Goal: Communication & Community: Answer question/provide support

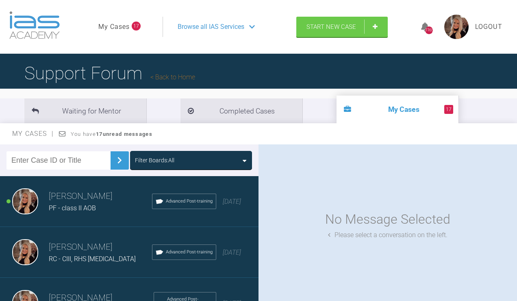
click at [115, 32] on link "My Cases" at bounding box center [113, 27] width 31 height 11
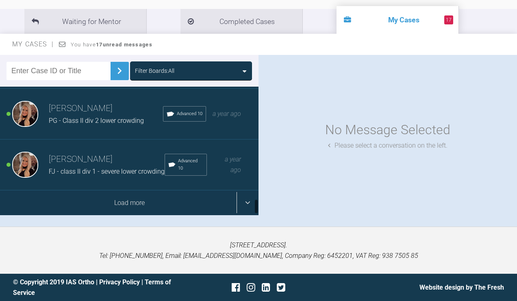
scroll to position [941, 0]
click at [103, 202] on div "Load more" at bounding box center [129, 202] width 259 height 25
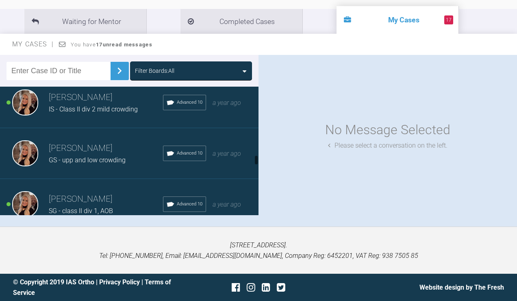
scroll to position [1148, 0]
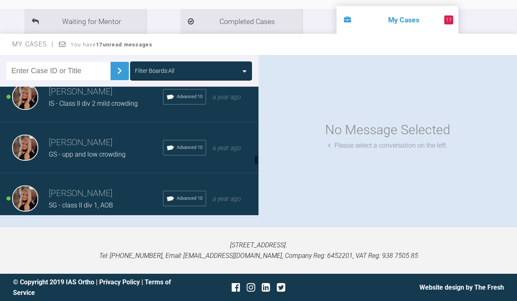
click at [111, 107] on span "IS - Class II div 2 mild crowding" at bounding box center [93, 104] width 89 height 8
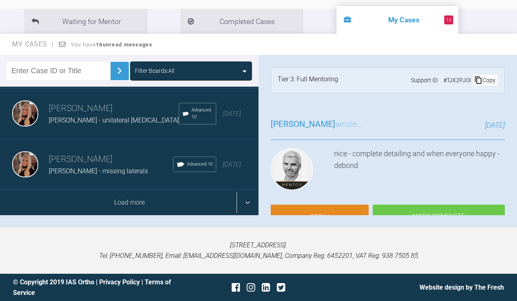
scroll to position [135, 0]
click at [128, 202] on div "Load more" at bounding box center [129, 202] width 259 height 25
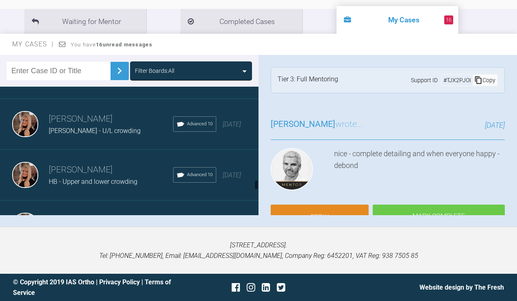
scroll to position [2444, 0]
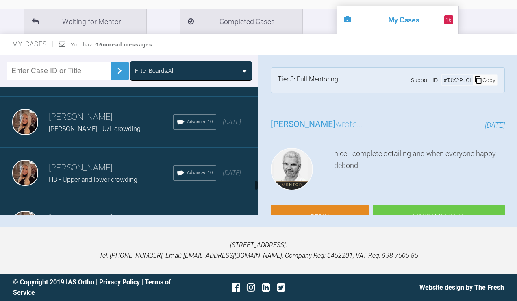
click at [111, 83] on div "[PERSON_NAME] U/L crowding/spacing" at bounding box center [111, 78] width 124 height 11
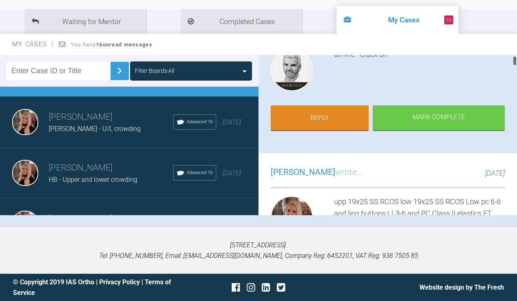
scroll to position [99, 0]
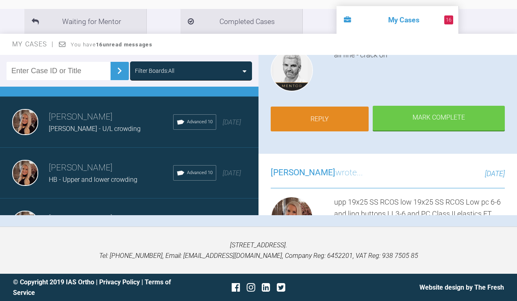
click at [306, 122] on link "Reply" at bounding box center [320, 119] width 98 height 25
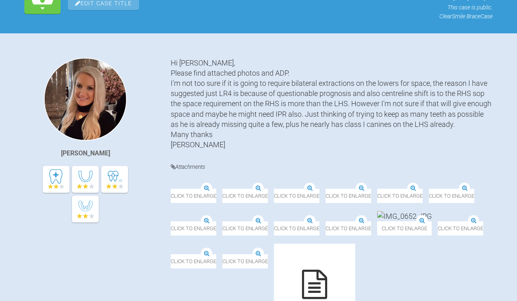
scroll to position [20075, 0]
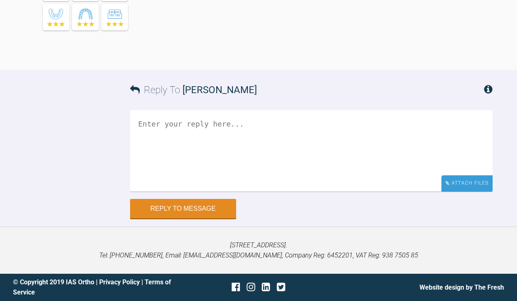
click at [466, 185] on div "Attach Files" at bounding box center [466, 183] width 51 height 16
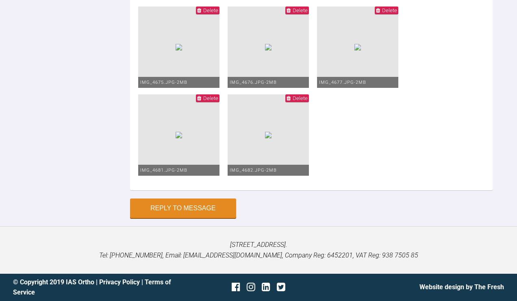
scroll to position [20106, 0]
type textarea "Upp 19x25 SS Low 19x25 niti pc 6-6"
click at [196, 210] on button "Reply to Message" at bounding box center [183, 209] width 106 height 20
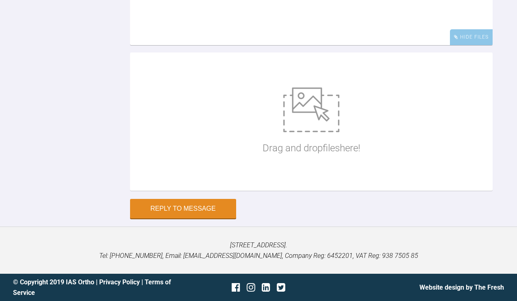
scroll to position [17564, 0]
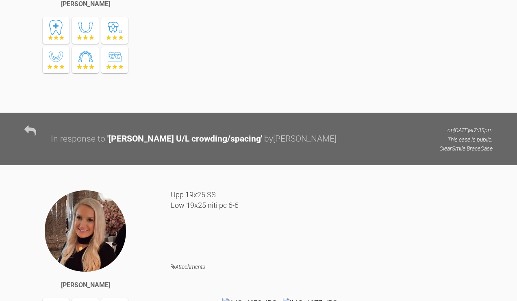
drag, startPoint x: 515, startPoint y: 253, endPoint x: 512, endPoint y: 126, distance: 126.9
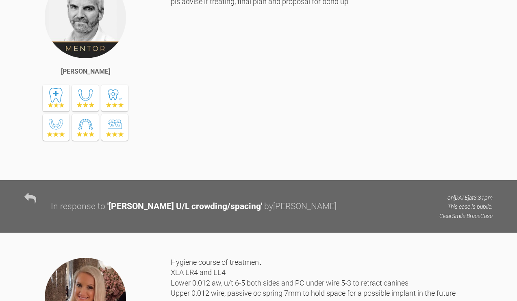
scroll to position [0, 0]
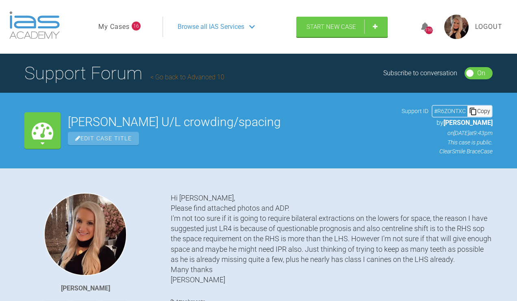
click at [117, 32] on link "My Cases" at bounding box center [113, 27] width 31 height 11
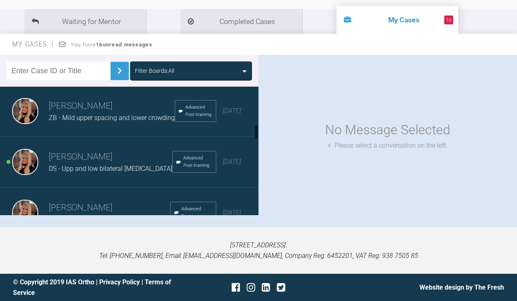
scroll to position [321, 0]
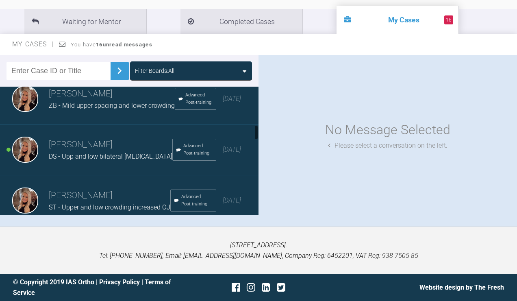
click at [106, 124] on div "[PERSON_NAME] ZB - Mild upper spacing and lower crowding Advanced Post-training…" at bounding box center [129, 99] width 259 height 51
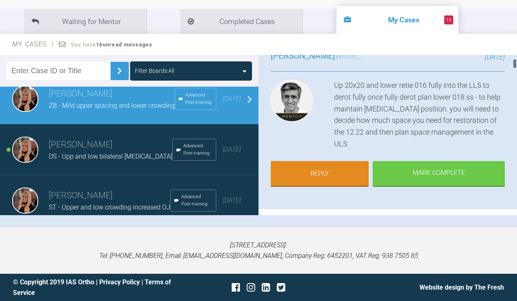
scroll to position [66, 0]
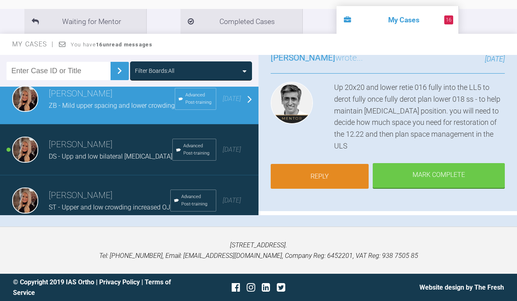
click at [317, 189] on link "Reply" at bounding box center [320, 176] width 98 height 25
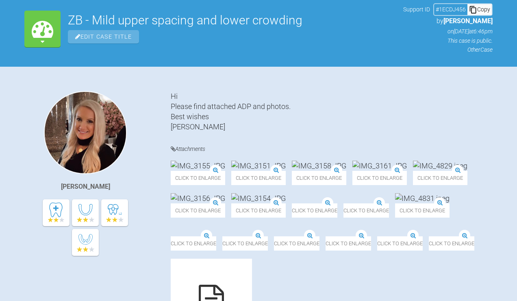
scroll to position [4381, 0]
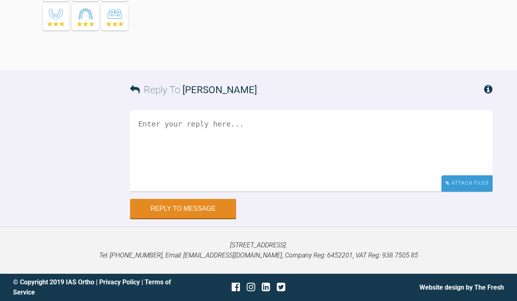
click at [465, 183] on div "Attach Files" at bounding box center [466, 183] width 51 height 16
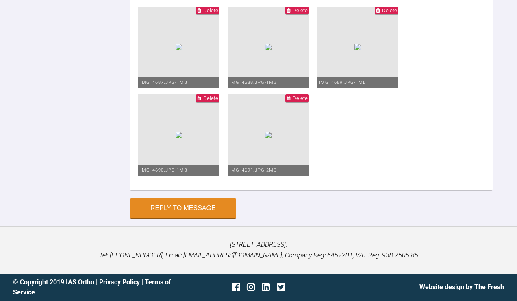
scroll to position [4410, 0]
drag, startPoint x: 245, startPoint y: 111, endPoint x: 125, endPoint y: 94, distance: 120.8
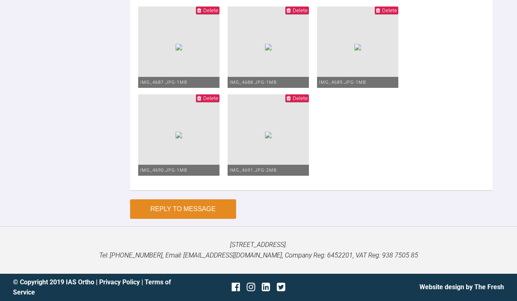
type textarea "Upper 20x20 low 0.016 niti Closed coil spring to hold space ULQ Upp centreline …"
click at [163, 202] on button "Reply to Message" at bounding box center [183, 209] width 106 height 20
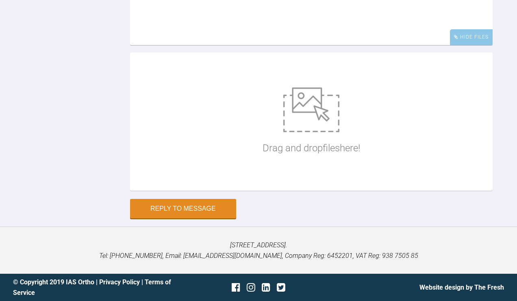
scroll to position [4671, 0]
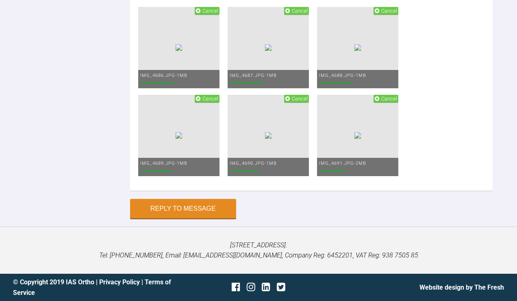
type textarea "s"
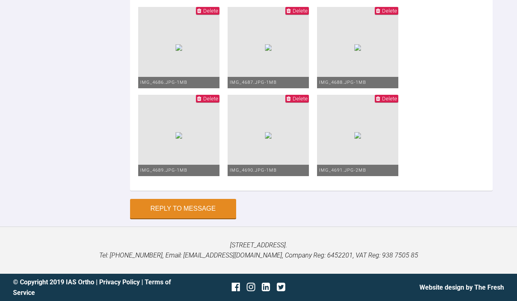
scroll to position [4722, 0]
type textarea "sorry rest of the photos attached, it timed out"
click at [208, 213] on button "Reply to Message" at bounding box center [183, 210] width 106 height 20
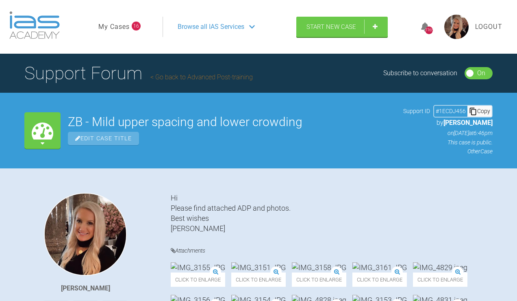
scroll to position [0, 0]
click at [116, 32] on link "My Cases" at bounding box center [113, 27] width 31 height 11
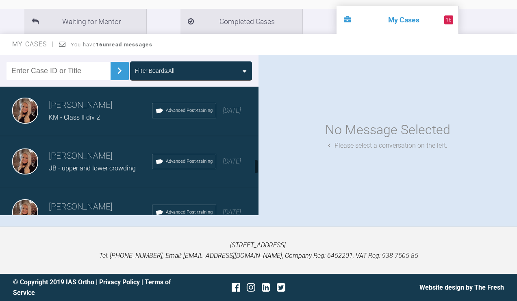
scroll to position [707, 0]
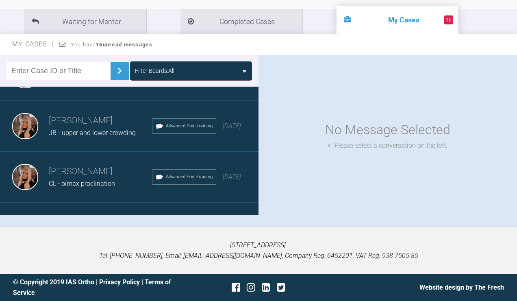
click at [81, 77] on h3 "[PERSON_NAME]" at bounding box center [100, 70] width 103 height 14
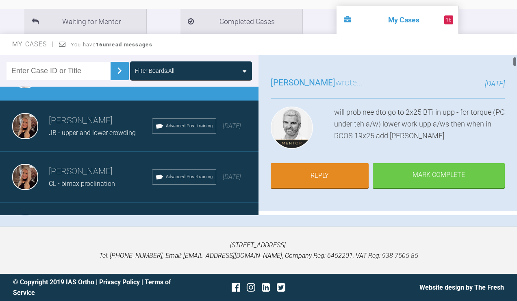
scroll to position [42, 0]
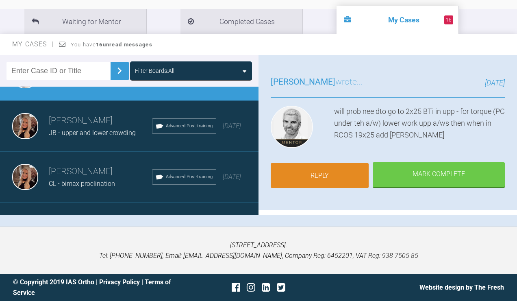
click at [328, 175] on link "Reply" at bounding box center [320, 175] width 98 height 25
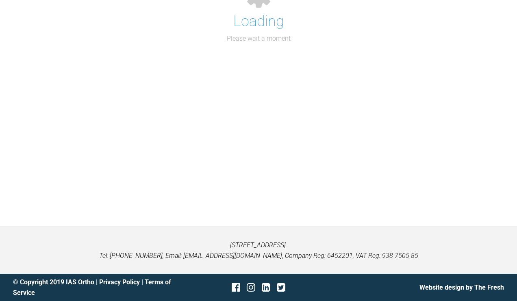
scroll to position [4285, 0]
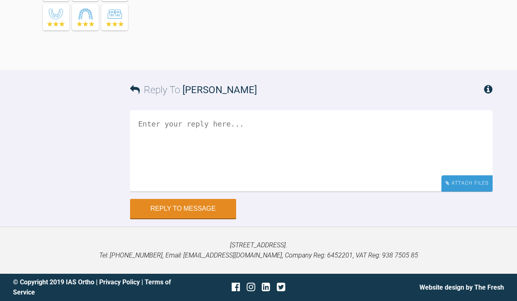
click at [480, 182] on div "Attach Files" at bounding box center [466, 183] width 51 height 16
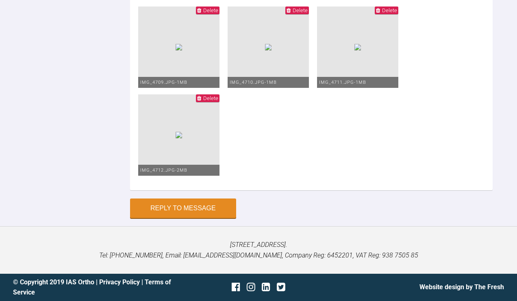
scroll to position [4207, 0]
drag, startPoint x: 200, startPoint y: 109, endPoint x: 177, endPoint y: 109, distance: 22.8
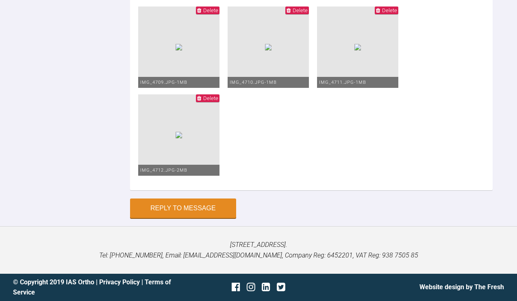
type textarea "Upp 21x25 beta titanium Low 20x20 niti NV low 19x25 RCOS"
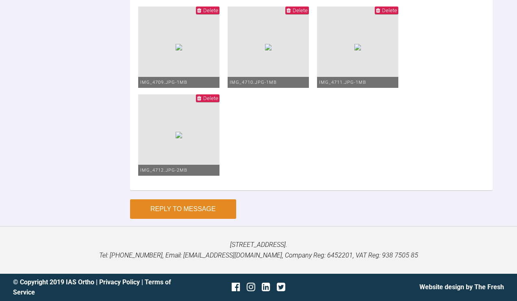
click at [196, 216] on button "Reply to Message" at bounding box center [183, 209] width 106 height 20
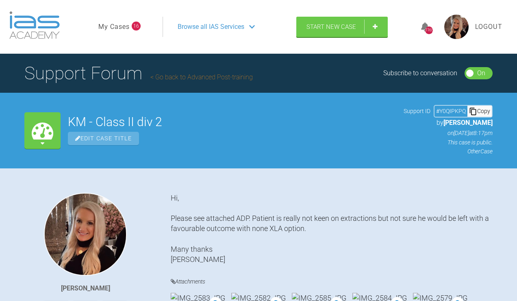
scroll to position [0, 0]
click at [116, 32] on link "My Cases" at bounding box center [113, 27] width 31 height 11
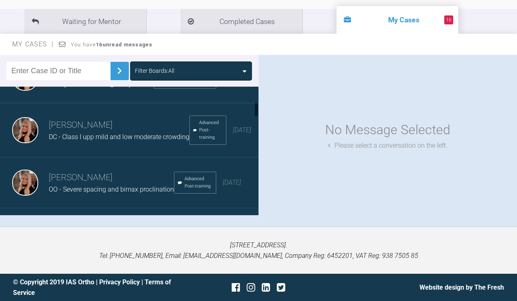
scroll to position [139, 0]
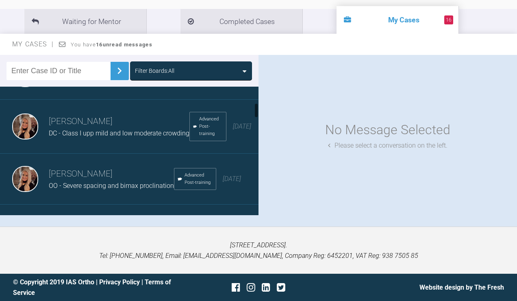
click at [108, 141] on div "[PERSON_NAME] DC - Class I upp mild and low moderate crowding Advanced Post-tra…" at bounding box center [129, 127] width 259 height 54
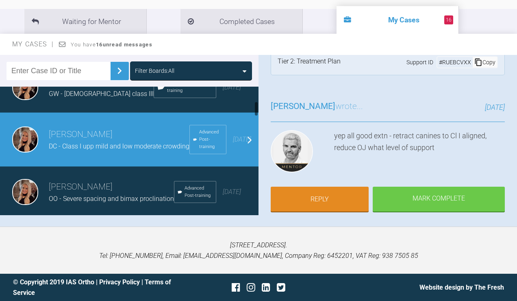
scroll to position [123, 0]
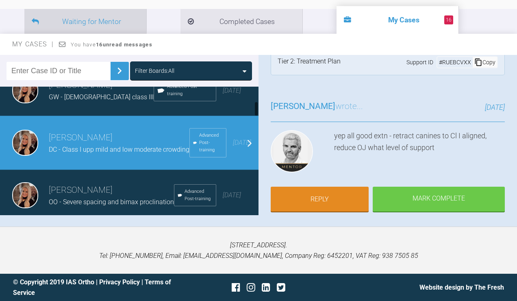
click at [116, 24] on li "Waiting for Mentor" at bounding box center [85, 21] width 122 height 25
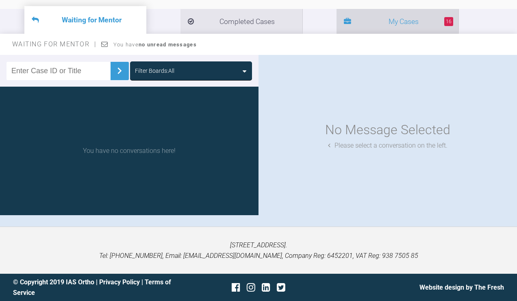
click at [341, 20] on li "16 My Cases" at bounding box center [398, 21] width 122 height 25
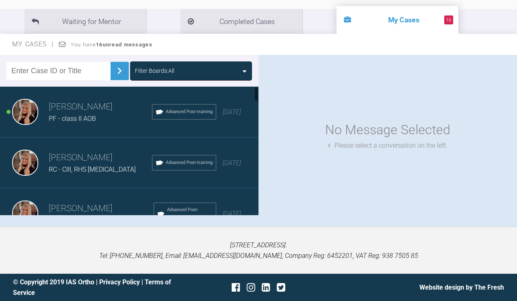
click at [78, 111] on h3 "[PERSON_NAME]" at bounding box center [100, 107] width 103 height 14
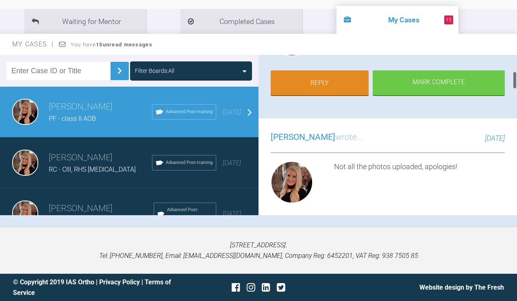
scroll to position [115, 0]
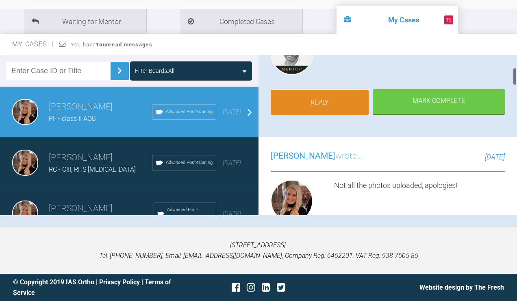
click at [335, 98] on link "Reply" at bounding box center [320, 102] width 98 height 25
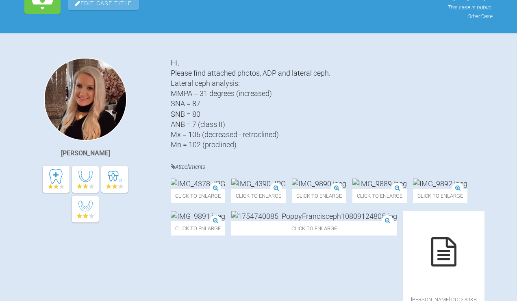
scroll to position [1375, 0]
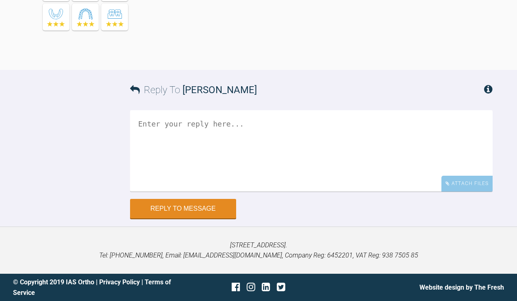
click at [258, 122] on textarea at bounding box center [311, 150] width 363 height 81
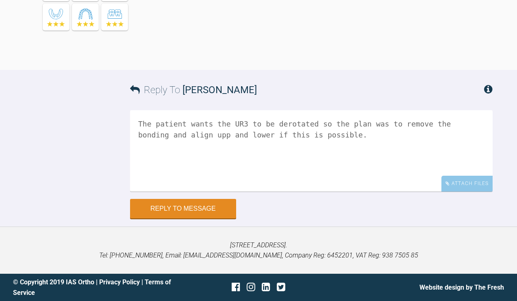
click at [278, 124] on textarea "The patient wants the UR3 to be derotated so the plan was to remove the bonding…" at bounding box center [311, 150] width 363 height 81
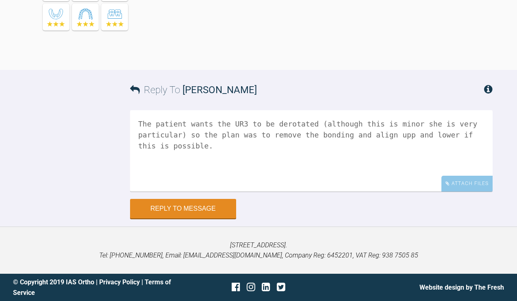
click at [348, 133] on textarea "The patient wants the UR3 to be derotated (although this is minor she is very p…" at bounding box center [311, 150] width 363 height 81
type textarea "The patient wants the UR3 to be derotated (although this is minor she is very p…"
click at [201, 215] on button "Reply to Message" at bounding box center [183, 210] width 106 height 20
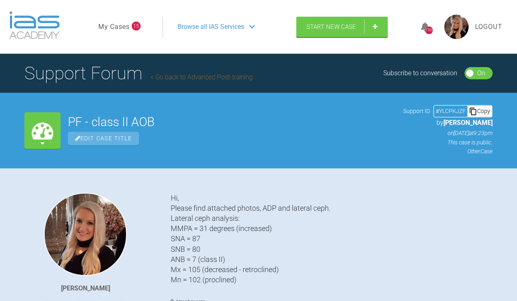
scroll to position [0, 0]
click at [120, 32] on link "My Cases" at bounding box center [113, 27] width 31 height 11
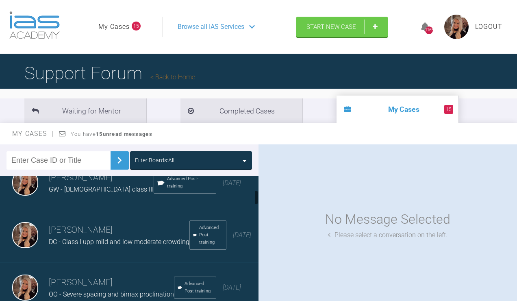
scroll to position [123, 0]
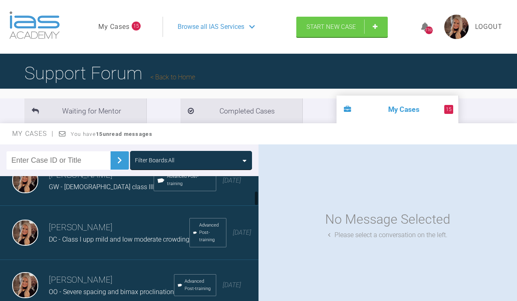
click at [56, 235] on h3 "[PERSON_NAME]" at bounding box center [119, 228] width 141 height 14
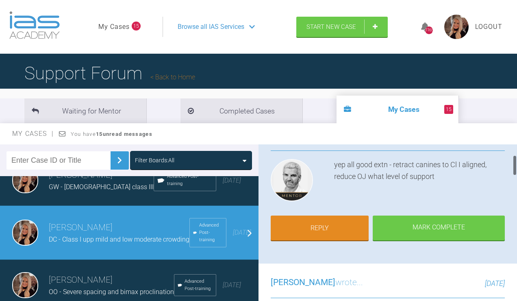
scroll to position [92, 0]
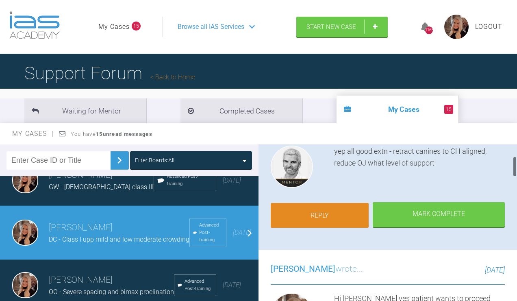
click at [331, 228] on link "Reply" at bounding box center [320, 215] width 98 height 25
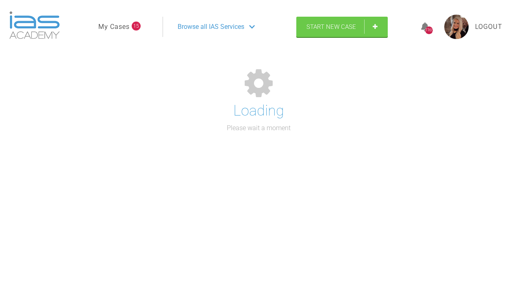
scroll to position [1635, 0]
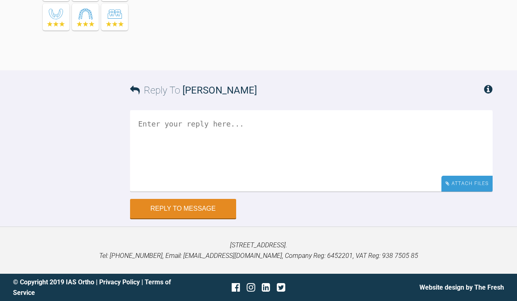
click at [476, 180] on div "Attach Files" at bounding box center [466, 184] width 51 height 16
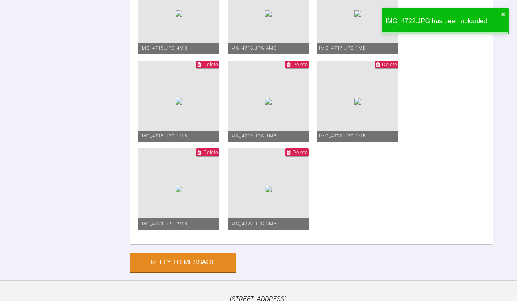
scroll to position [1636, 0]
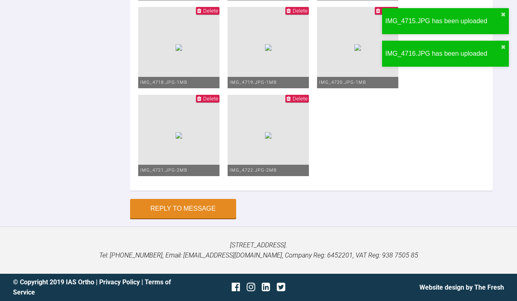
type textarea "u"
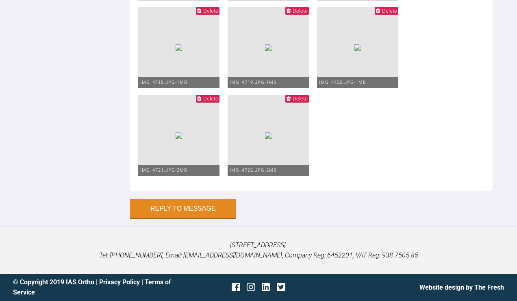
type textarea "Tier 3 please Bond up upp and low 0.012 niti, pc to retract the lower 4s, have …"
click at [202, 216] on button "Reply to Message" at bounding box center [183, 210] width 106 height 20
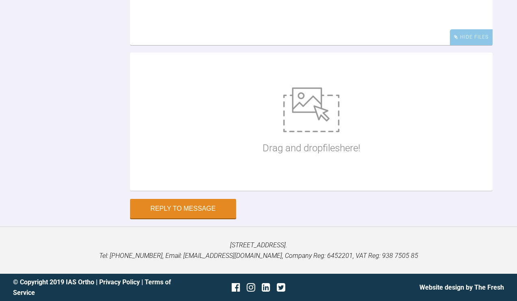
scroll to position [1831, 0]
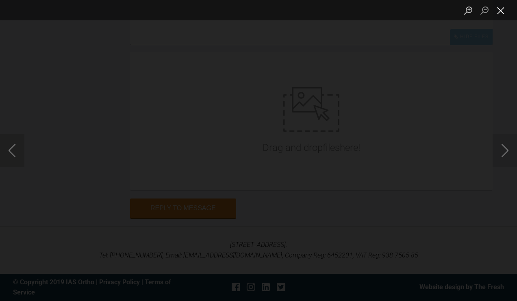
click at [502, 11] on button "Close lightbox" at bounding box center [501, 10] width 16 height 14
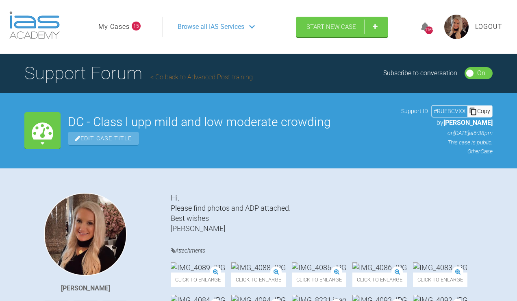
scroll to position [0, 0]
click at [107, 32] on link "My Cases" at bounding box center [113, 27] width 31 height 11
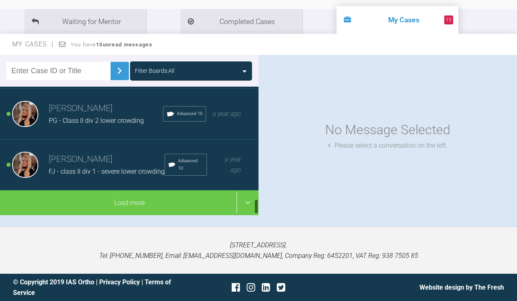
scroll to position [941, 0]
click at [88, 159] on h3 "[PERSON_NAME]" at bounding box center [107, 159] width 116 height 14
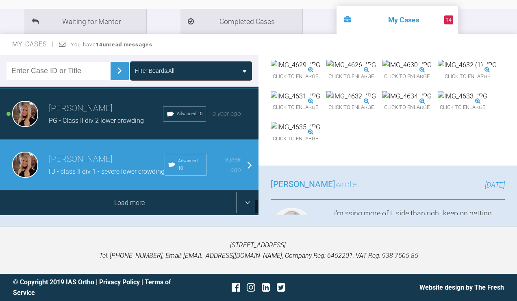
click at [82, 212] on div "Load more" at bounding box center [129, 202] width 259 height 25
click at [88, 203] on div "Load more" at bounding box center [129, 202] width 259 height 25
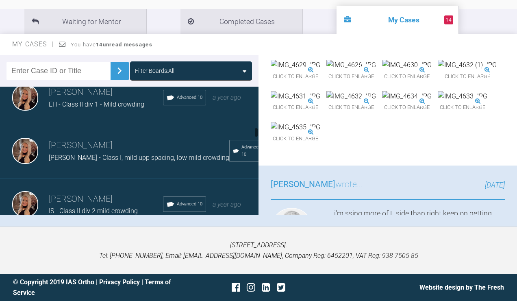
scroll to position [1041, 0]
click at [83, 123] on div "[PERSON_NAME] EH - Class II div 1 - Mild crowding Advanced 10 a year ago" at bounding box center [129, 97] width 259 height 51
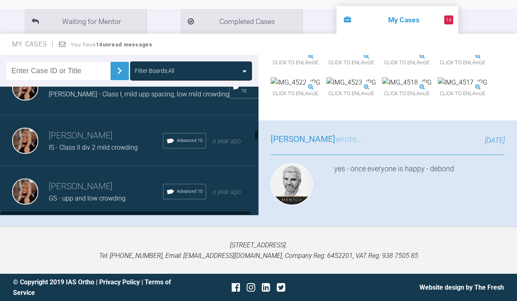
scroll to position [1104, 0]
click at [87, 166] on div "[PERSON_NAME] IS - Class II div 2 mild crowding Advanced 10 a year ago" at bounding box center [129, 140] width 259 height 51
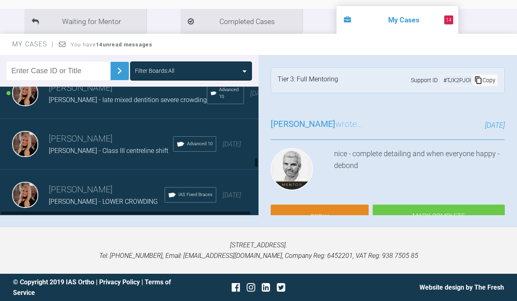
scroll to position [1869, 0]
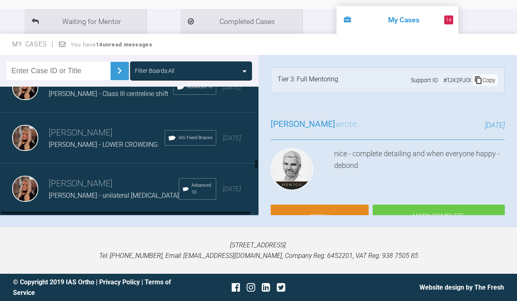
click at [98, 113] on div "[PERSON_NAME] [PERSON_NAME] - Class III centreline shift Advanced 10 [DATE]" at bounding box center [129, 87] width 259 height 51
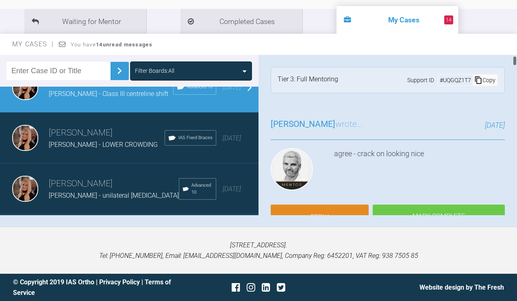
scroll to position [45, 0]
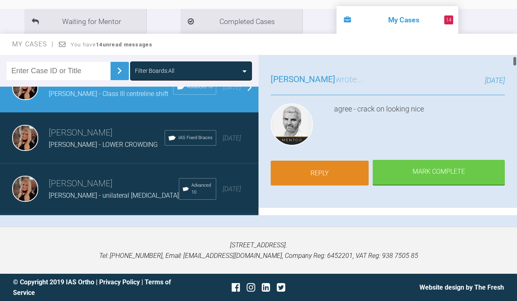
click at [330, 167] on link "Reply" at bounding box center [320, 173] width 98 height 25
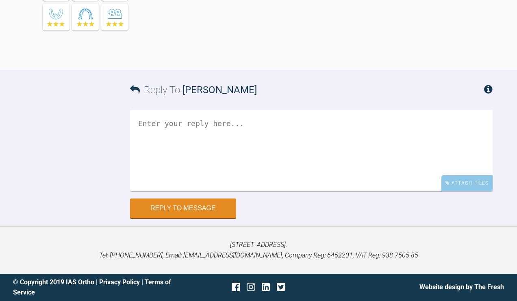
scroll to position [10543, 0]
click at [454, 183] on div "Attach Files" at bounding box center [466, 184] width 51 height 16
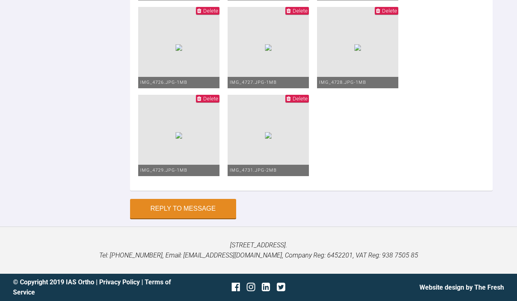
scroll to position [10477, 0]
type textarea "upp and low 19x25 niti low pc 6-6 Next visit once spaces closed review bracket …"
click at [216, 202] on button "Reply to Message" at bounding box center [183, 210] width 106 height 20
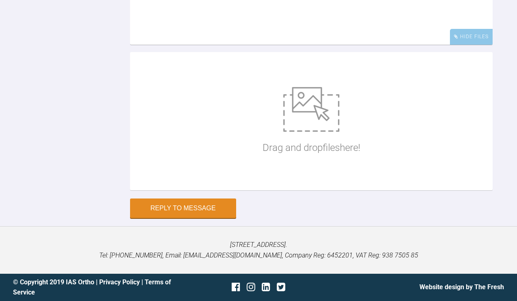
scroll to position [10836, 0]
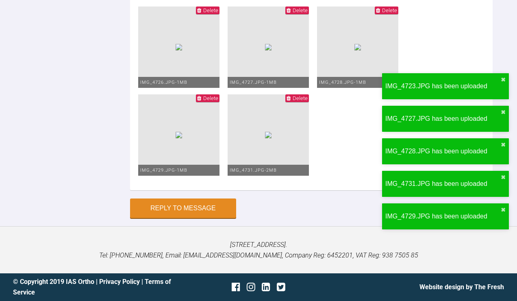
scroll to position [10914, 0]
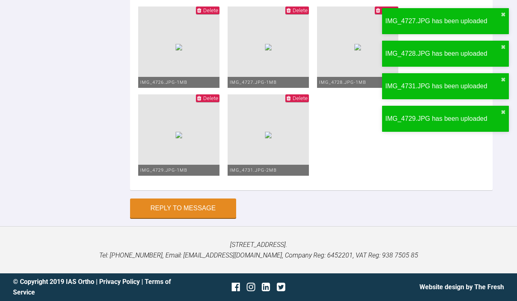
type textarea "s"
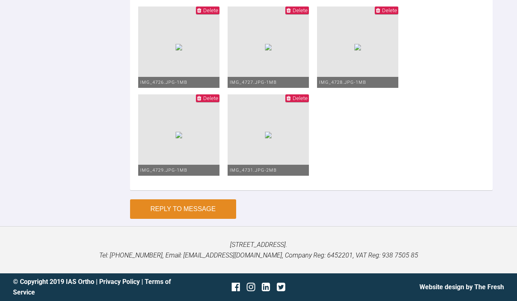
type textarea "photos attached"
click at [178, 206] on button "Reply to Message" at bounding box center [183, 209] width 106 height 20
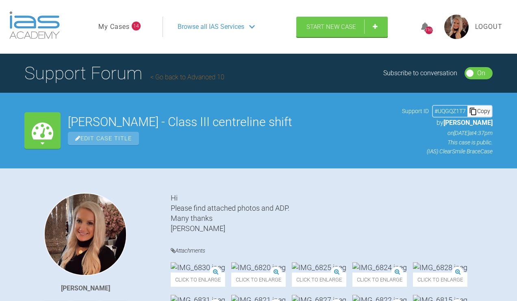
scroll to position [0, 0]
click at [121, 32] on link "My Cases" at bounding box center [113, 27] width 31 height 11
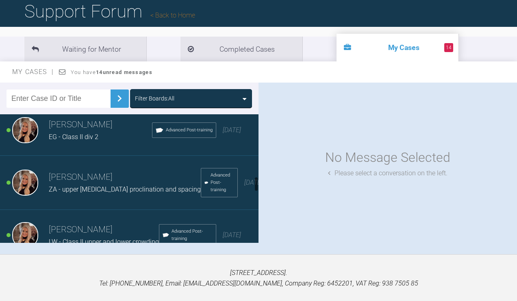
scroll to position [482, 0]
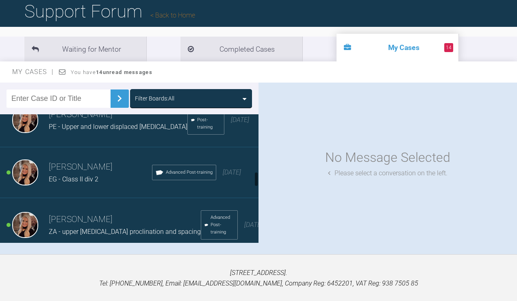
click at [139, 130] on span "PE - Upper and lower displaced [MEDICAL_DATA]" at bounding box center [118, 127] width 139 height 8
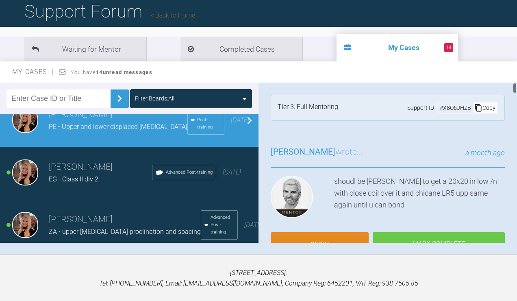
scroll to position [52, 0]
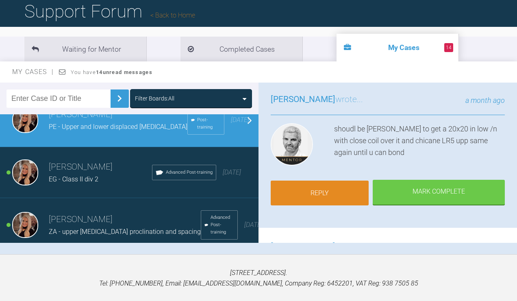
click at [347, 206] on link "Reply" at bounding box center [320, 192] width 98 height 25
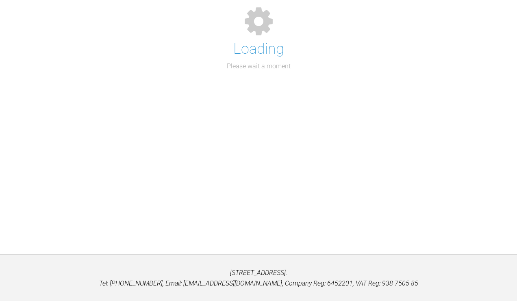
scroll to position [4938, 0]
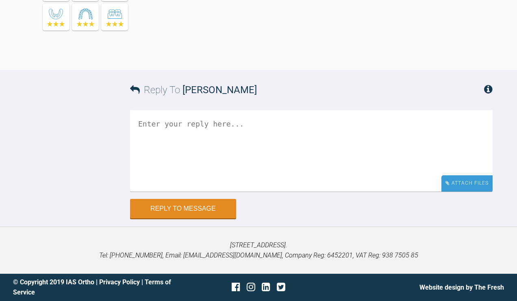
click at [461, 183] on div "Attach Files" at bounding box center [466, 183] width 51 height 16
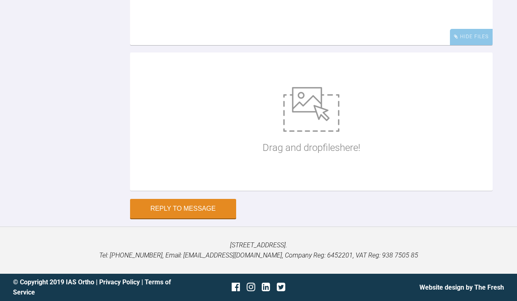
scroll to position [4945, 0]
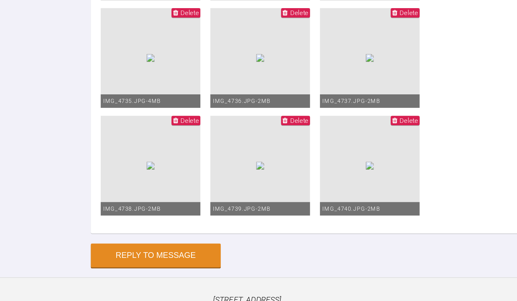
scroll to position [4999, 0]
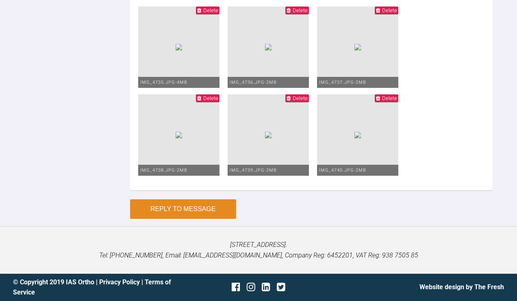
type textarea "upp and low 20x20 chicane UL5 and LR5 PC to retract UR4 NV ? retie and continue…"
click at [181, 212] on button "Reply to Message" at bounding box center [183, 209] width 106 height 20
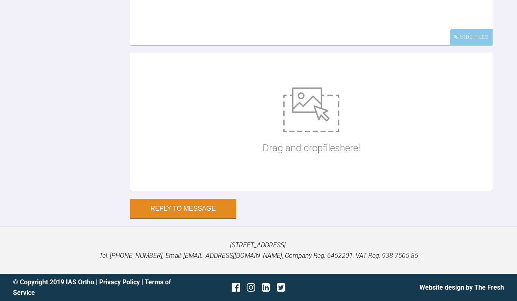
scroll to position [5243, 0]
click at [282, 45] on textarea at bounding box center [311, 4] width 363 height 81
type textarea "Should I start to correct lower centreline as well lower centreline off to [GEO…"
click at [208, 219] on button "Reply to Message" at bounding box center [183, 210] width 106 height 20
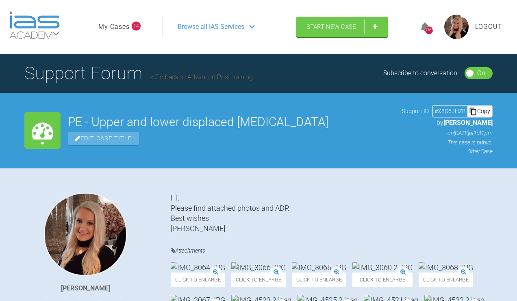
scroll to position [0, 0]
click at [113, 32] on link "My Cases" at bounding box center [113, 27] width 31 height 11
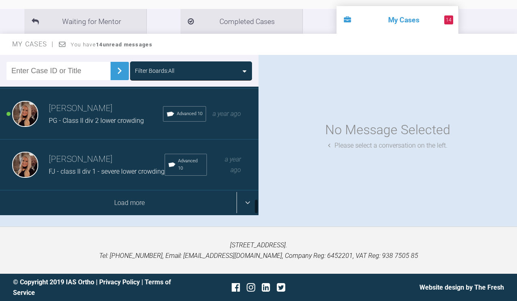
scroll to position [941, 0]
click at [103, 203] on div "Load more" at bounding box center [129, 202] width 259 height 25
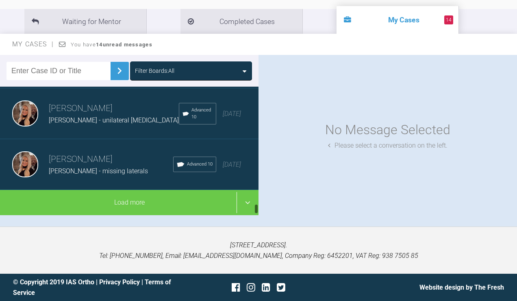
scroll to position [1966, 0]
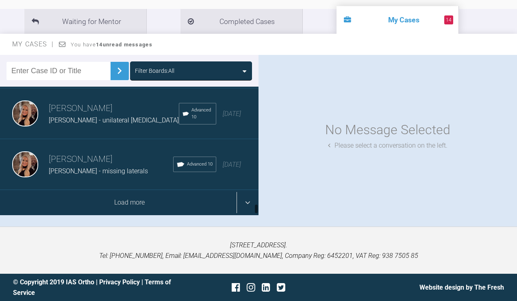
click at [119, 199] on div "Load more" at bounding box center [129, 202] width 259 height 25
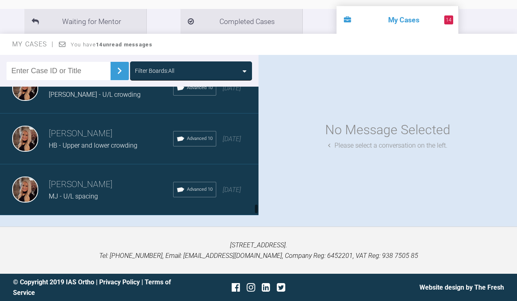
scroll to position [2500, 0]
click at [79, 200] on span "MJ - U/L spacing" at bounding box center [73, 196] width 49 height 8
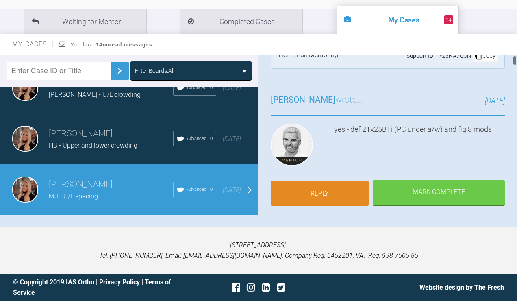
scroll to position [37, 0]
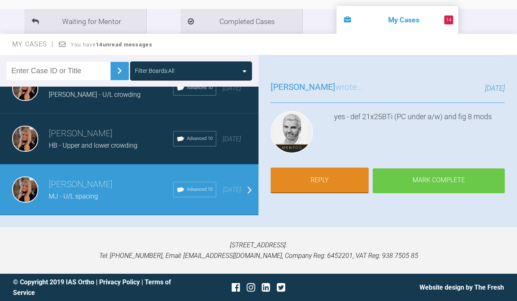
click at [429, 176] on div "Mark Complete" at bounding box center [439, 180] width 132 height 25
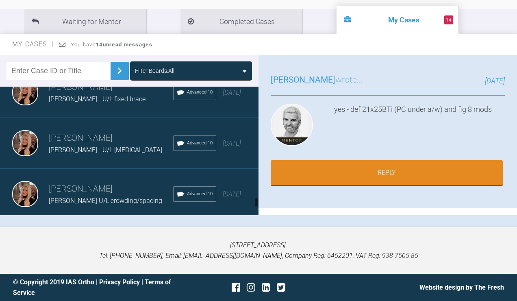
scroll to position [2331, 0]
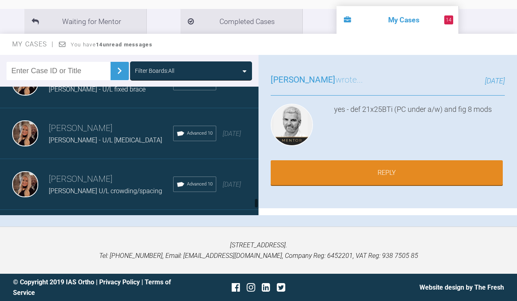
click at [93, 159] on div "[PERSON_NAME] [PERSON_NAME] - U/L [MEDICAL_DATA] Advanced 10 [DATE]" at bounding box center [129, 133] width 259 height 51
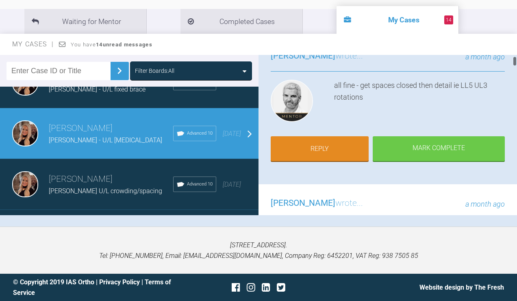
scroll to position [71, 0]
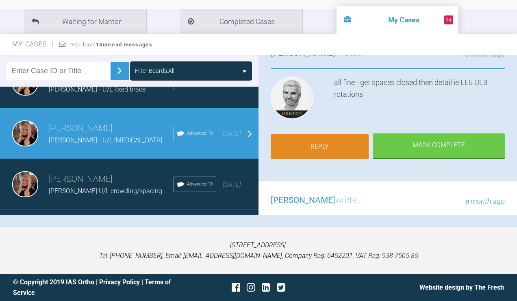
click at [331, 145] on link "Reply" at bounding box center [320, 146] width 98 height 25
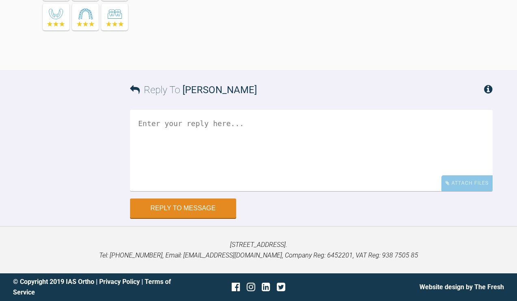
scroll to position [17215, 0]
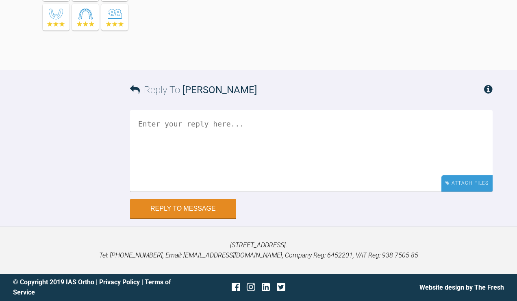
click at [467, 185] on div "Attach Files" at bounding box center [466, 183] width 51 height 16
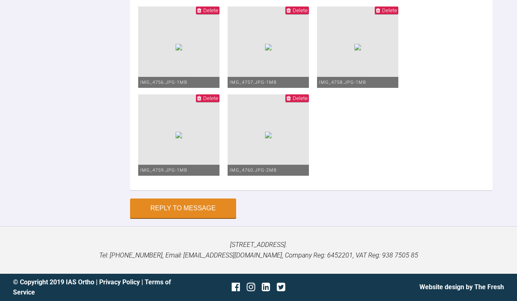
scroll to position [16665, 0]
drag, startPoint x: 171, startPoint y: 64, endPoint x: 210, endPoint y: 63, distance: 38.6
drag, startPoint x: 172, startPoint y: 53, endPoint x: 483, endPoint y: 72, distance: 311.5
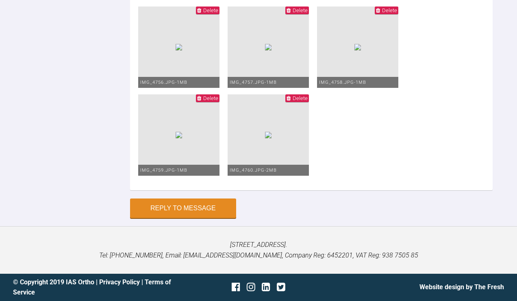
copy div "Upp and low 19x25 niti Ut LR6-LR1 to hold centreline (moved to the RHS as far a…"
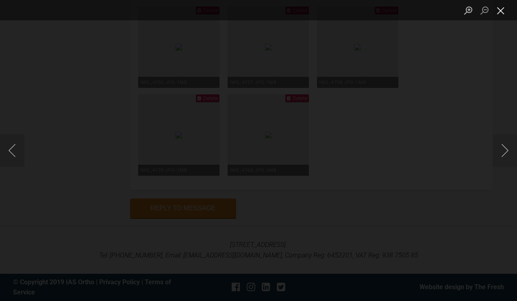
click at [501, 11] on button "Close lightbox" at bounding box center [501, 10] width 16 height 14
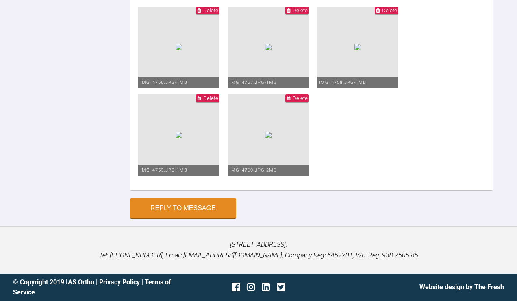
scroll to position [17264, 0]
paste textarea "Upp and low 19x25 niti Ut LR6-LR1 to hold centreline (moved to the RHS as far a…"
drag, startPoint x: 354, startPoint y: 77, endPoint x: 235, endPoint y: 79, distance: 118.7
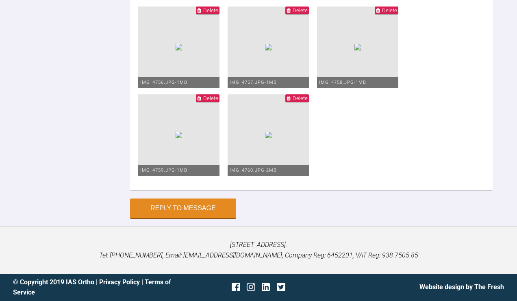
drag, startPoint x: 357, startPoint y: 78, endPoint x: 235, endPoint y: 80, distance: 121.6
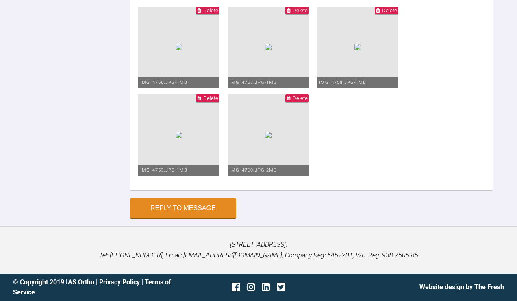
scroll to position [17403, 0]
type textarea "Upp and low 19x25 niti Ut LR6-LR1 to hold centreline pc low 6-6 LHS class II el…"
click at [207, 219] on button "Reply to Message" at bounding box center [183, 209] width 106 height 20
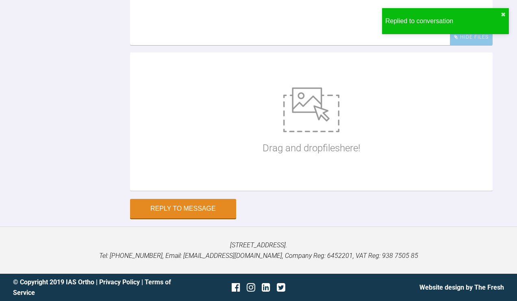
scroll to position [17286, 0]
